Goal: Task Accomplishment & Management: Use online tool/utility

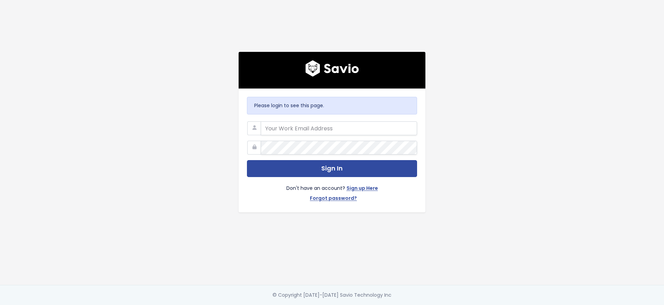
type input "[PERSON_NAME][EMAIL_ADDRESS][DOMAIN_NAME]"
click at [280, 305] on com-1password-menu at bounding box center [332, 305] width 664 height 0
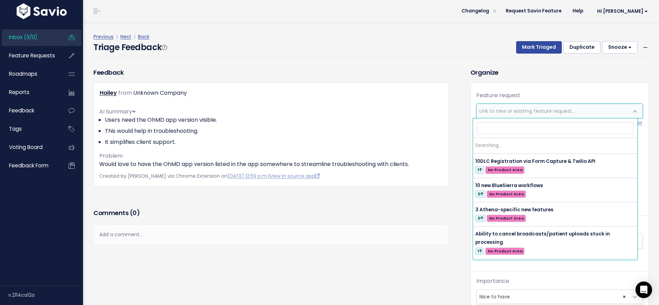
click at [492, 109] on span "Link to new or existing feature request..." at bounding box center [526, 111] width 95 height 7
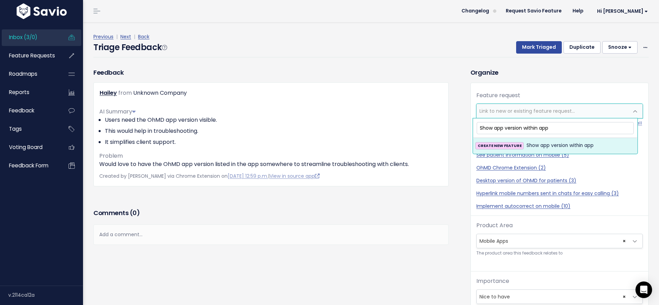
click at [516, 133] on input "Show app version within app" at bounding box center [554, 128] width 157 height 12
type input "Show app version within app"
click at [530, 147] on span "Show app version within app" at bounding box center [559, 145] width 67 height 8
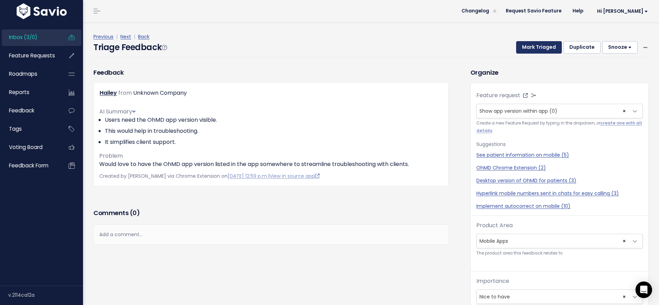
click at [533, 48] on button "Mark Triaged" at bounding box center [539, 47] width 46 height 12
